Goal: Check status

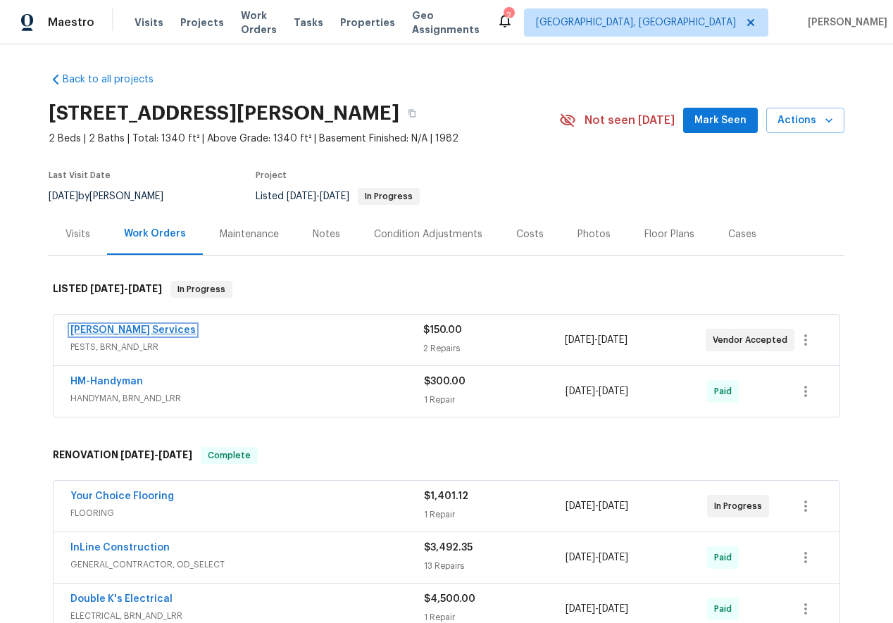
click at [115, 327] on link "[PERSON_NAME] Services" at bounding box center [132, 330] width 125 height 10
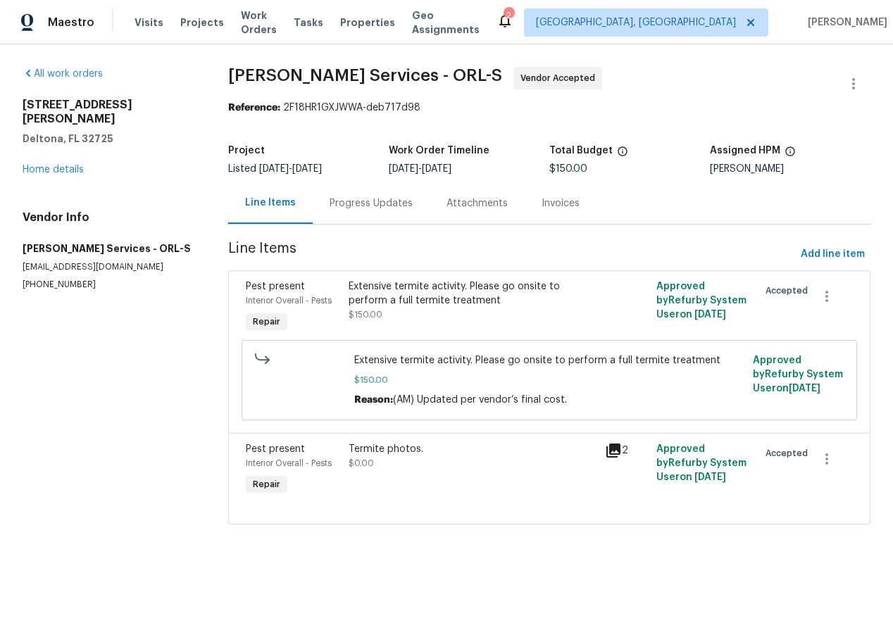
click at [484, 204] on div "Attachments" at bounding box center [476, 203] width 61 height 14
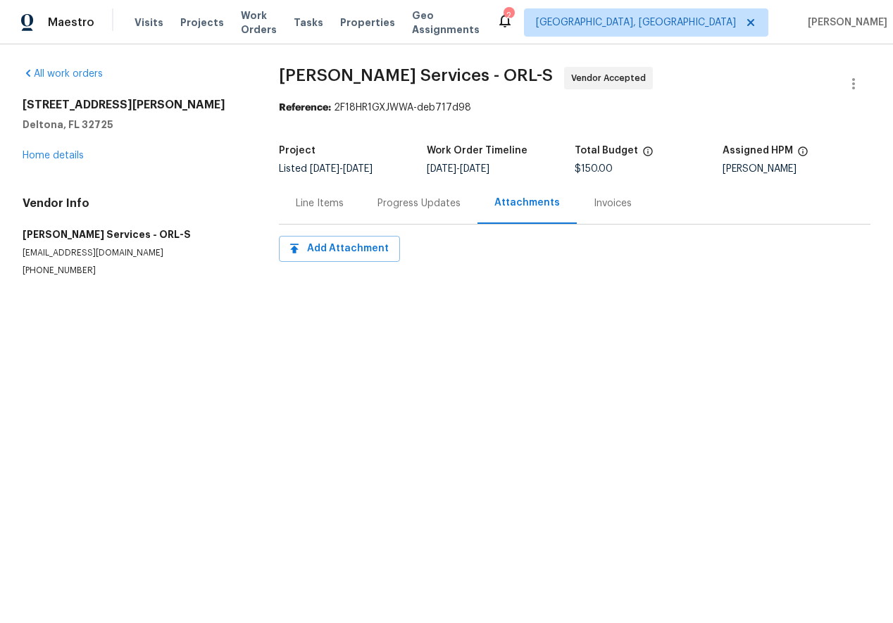
click at [594, 207] on div "Invoices" at bounding box center [613, 203] width 38 height 14
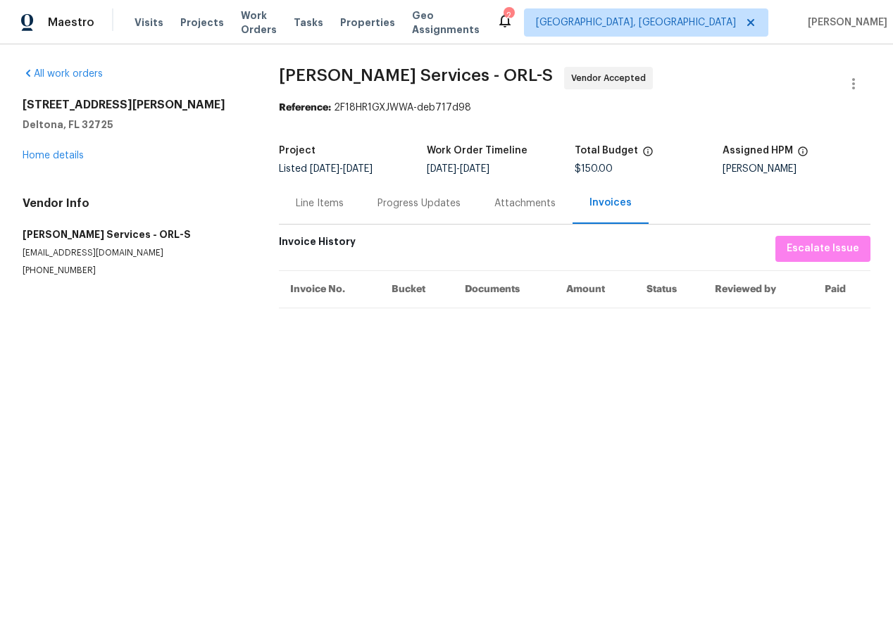
click at [339, 201] on div "Line Items" at bounding box center [320, 203] width 48 height 14
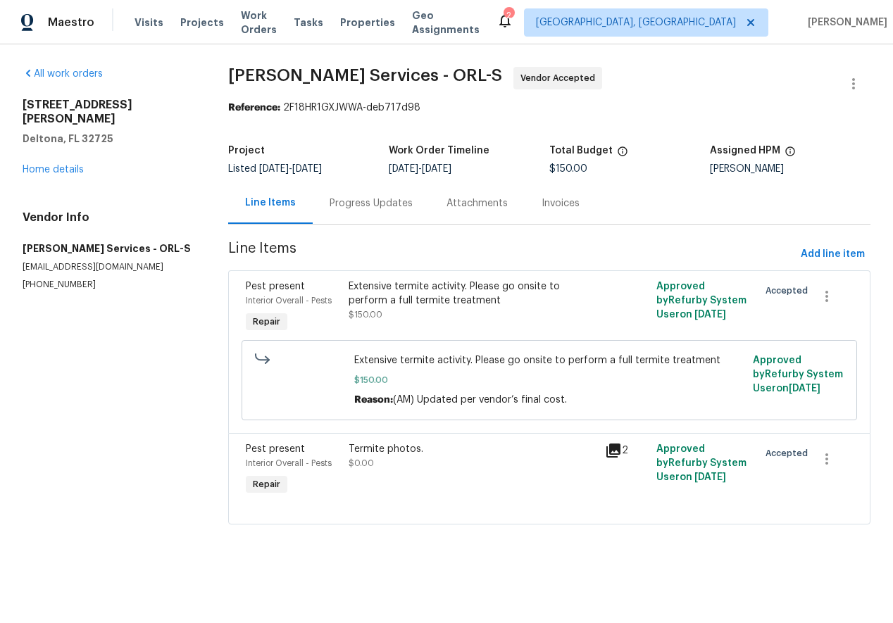
click at [370, 209] on div "Progress Updates" at bounding box center [371, 203] width 83 height 14
